Goal: Task Accomplishment & Management: Manage account settings

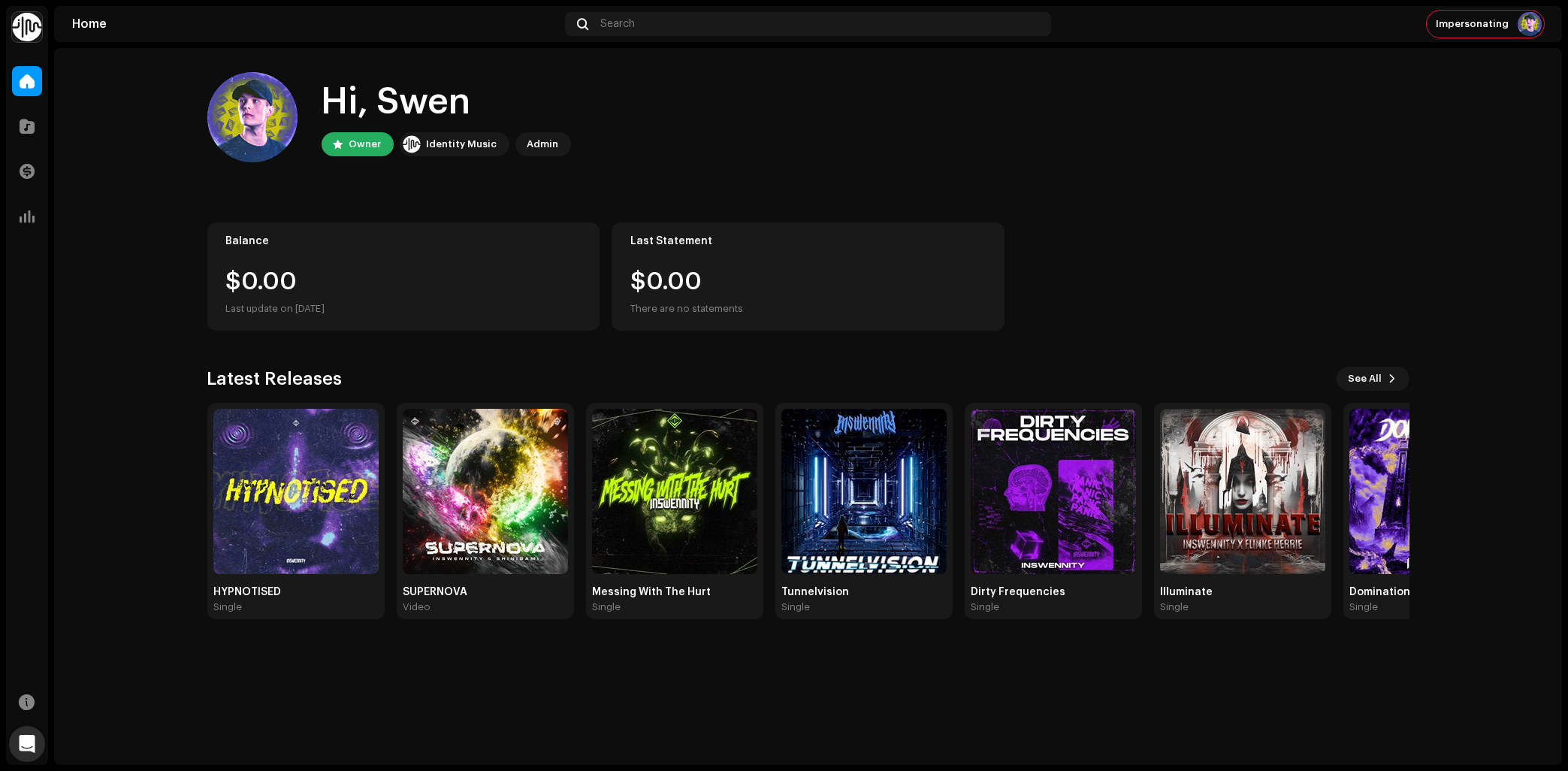
click at [31, 37] on img at bounding box center [27, 27] width 30 height 30
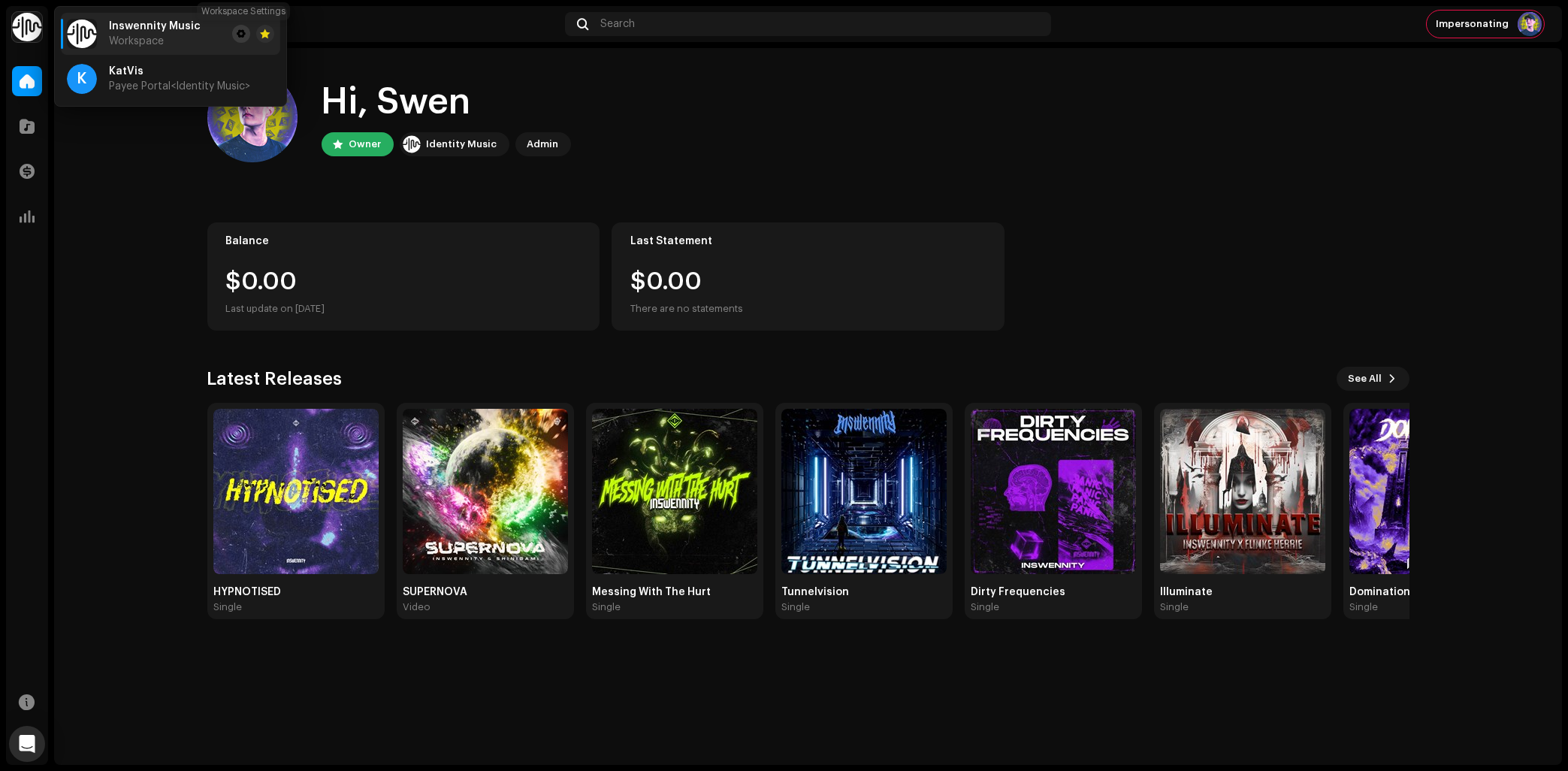
click at [244, 37] on span at bounding box center [241, 33] width 9 height 12
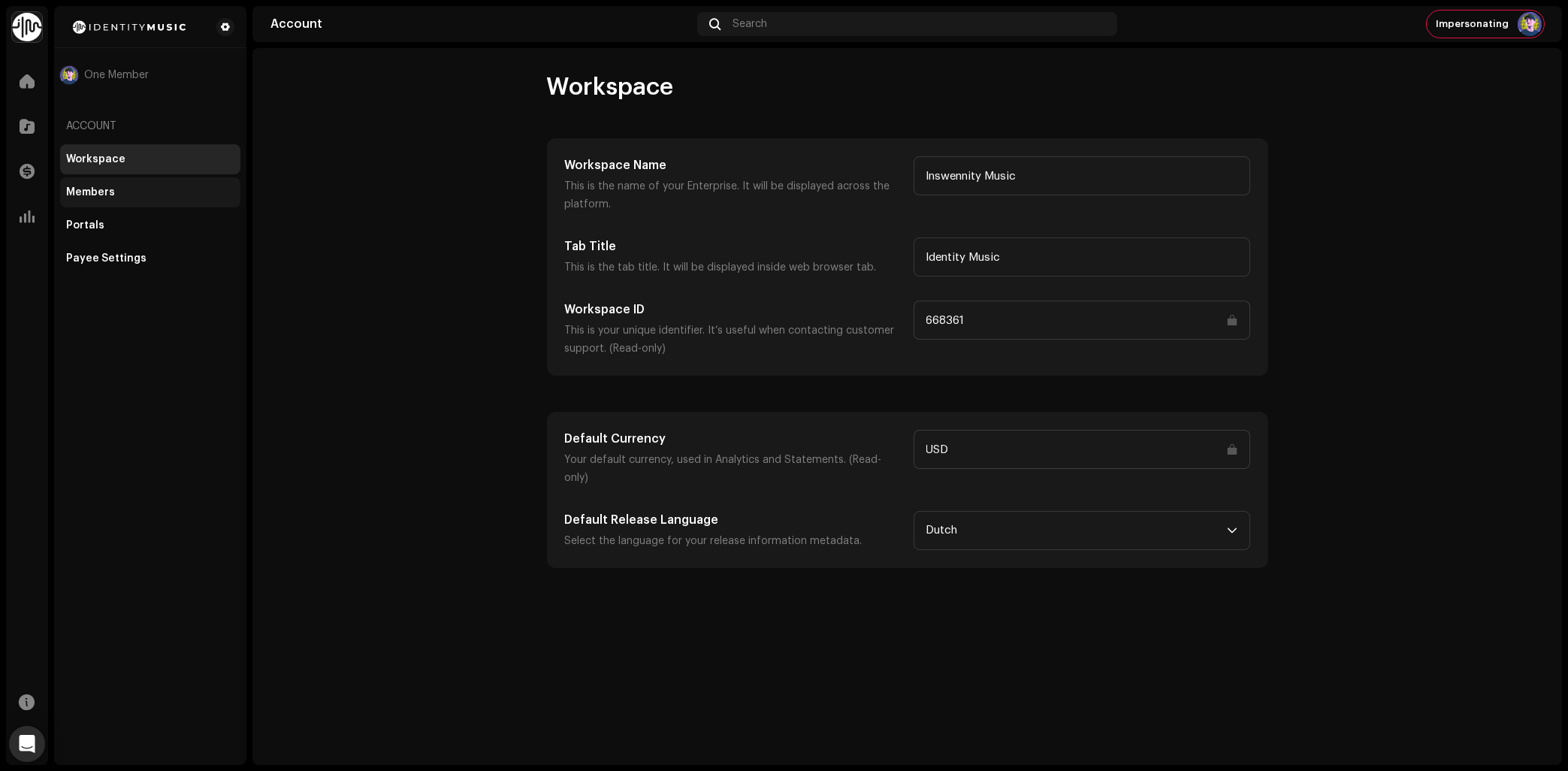
click at [116, 196] on div "Members" at bounding box center [150, 192] width 169 height 12
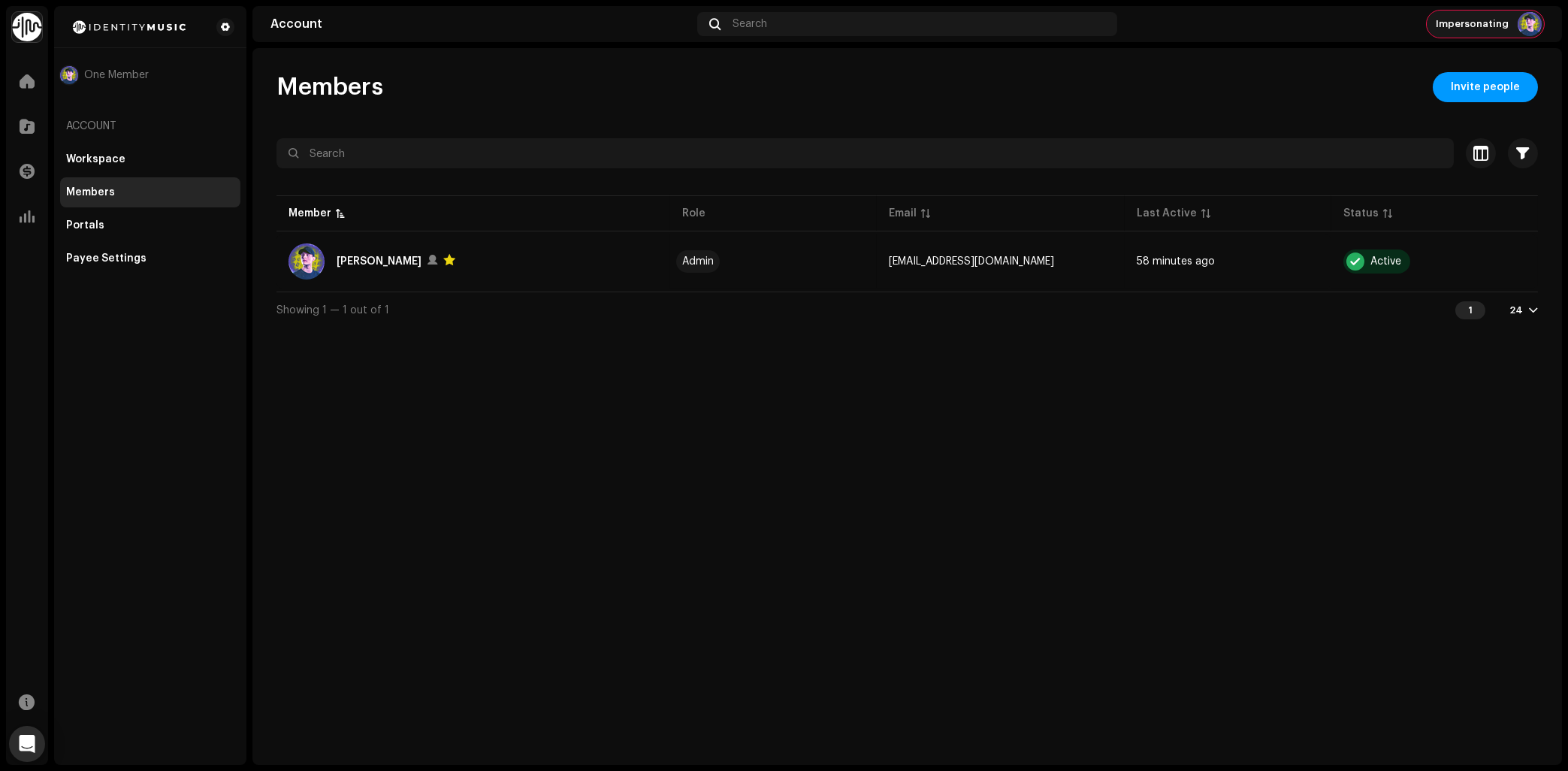
click at [1497, 25] on span "Impersonating" at bounding box center [1472, 24] width 72 height 12
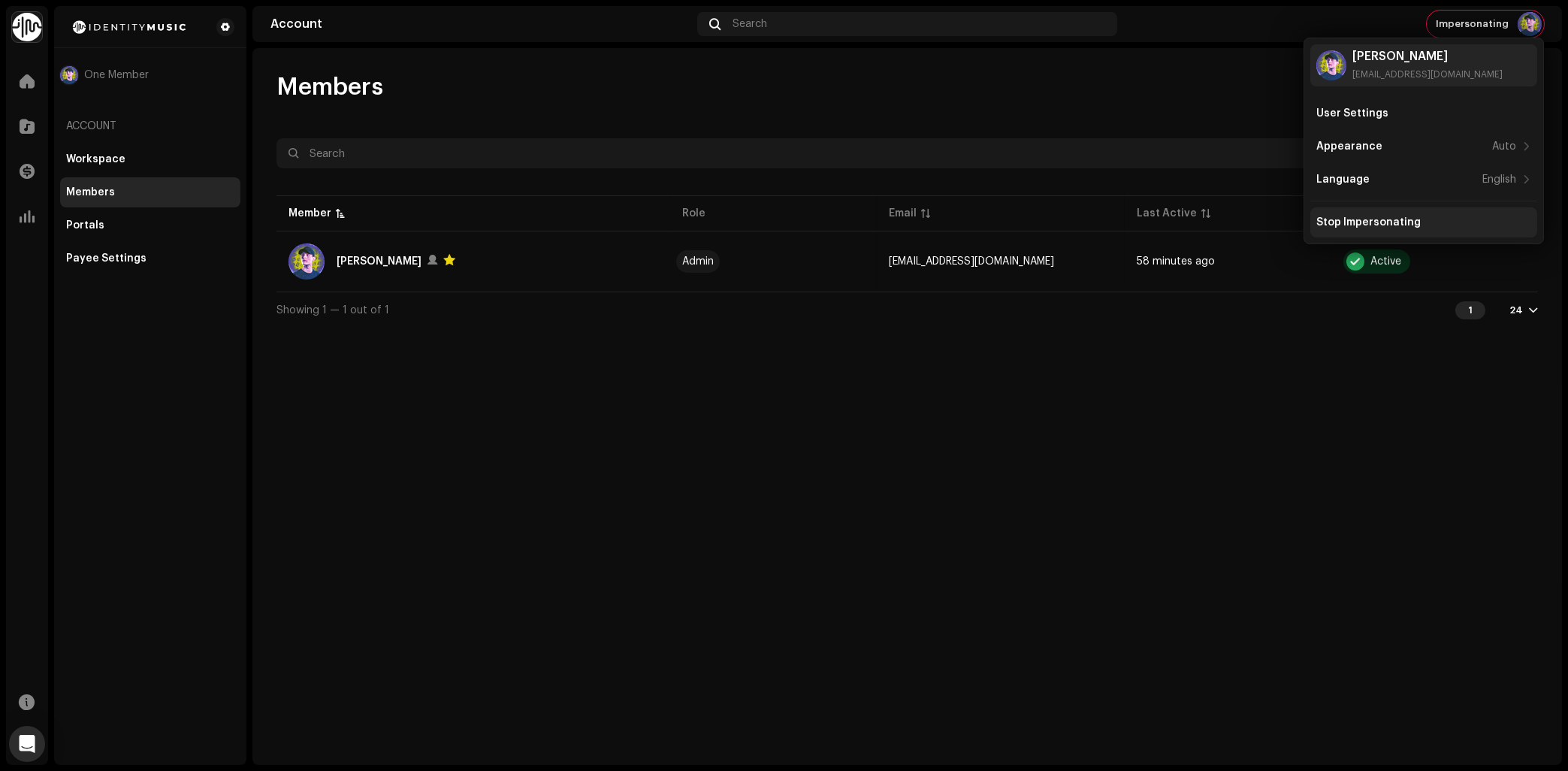
click at [1402, 228] on div "Stop Impersonating" at bounding box center [1368, 222] width 104 height 12
